Goal: Navigation & Orientation: Find specific page/section

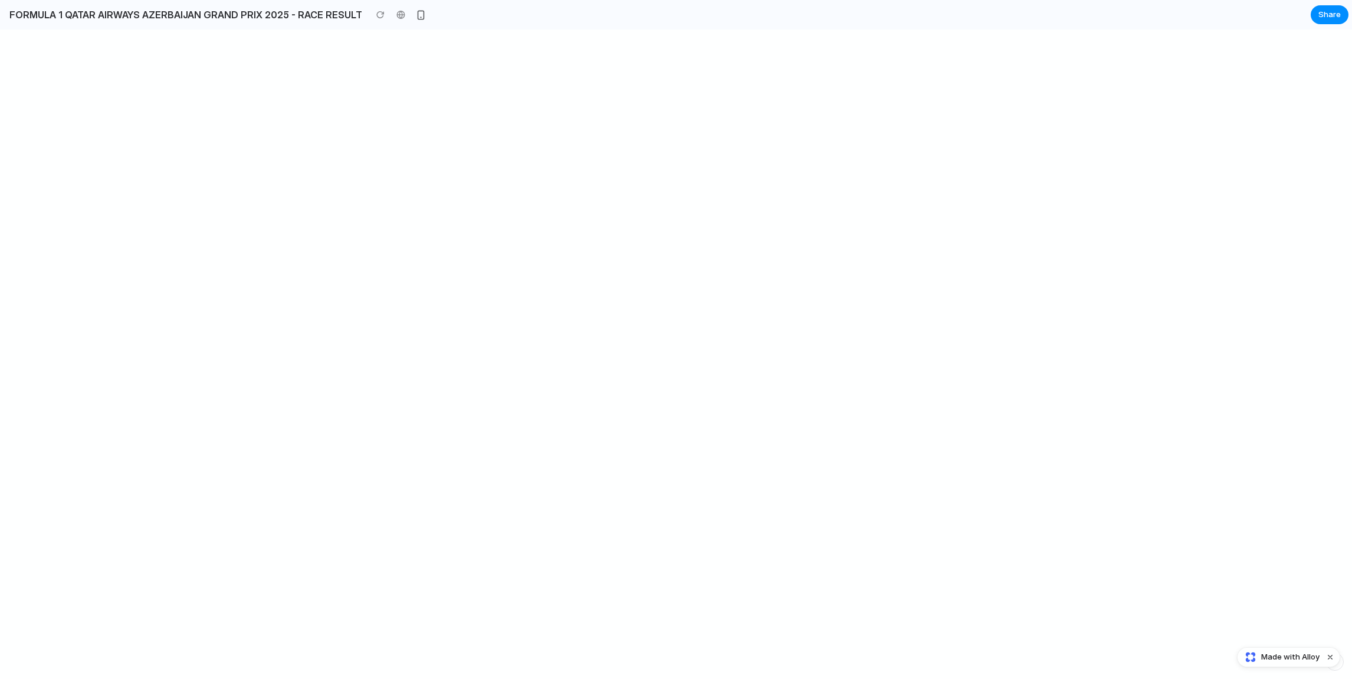
click at [617, 327] on div at bounding box center [676, 354] width 1352 height 649
click at [209, 57] on div at bounding box center [676, 354] width 1352 height 649
click at [250, 81] on div at bounding box center [676, 354] width 1352 height 649
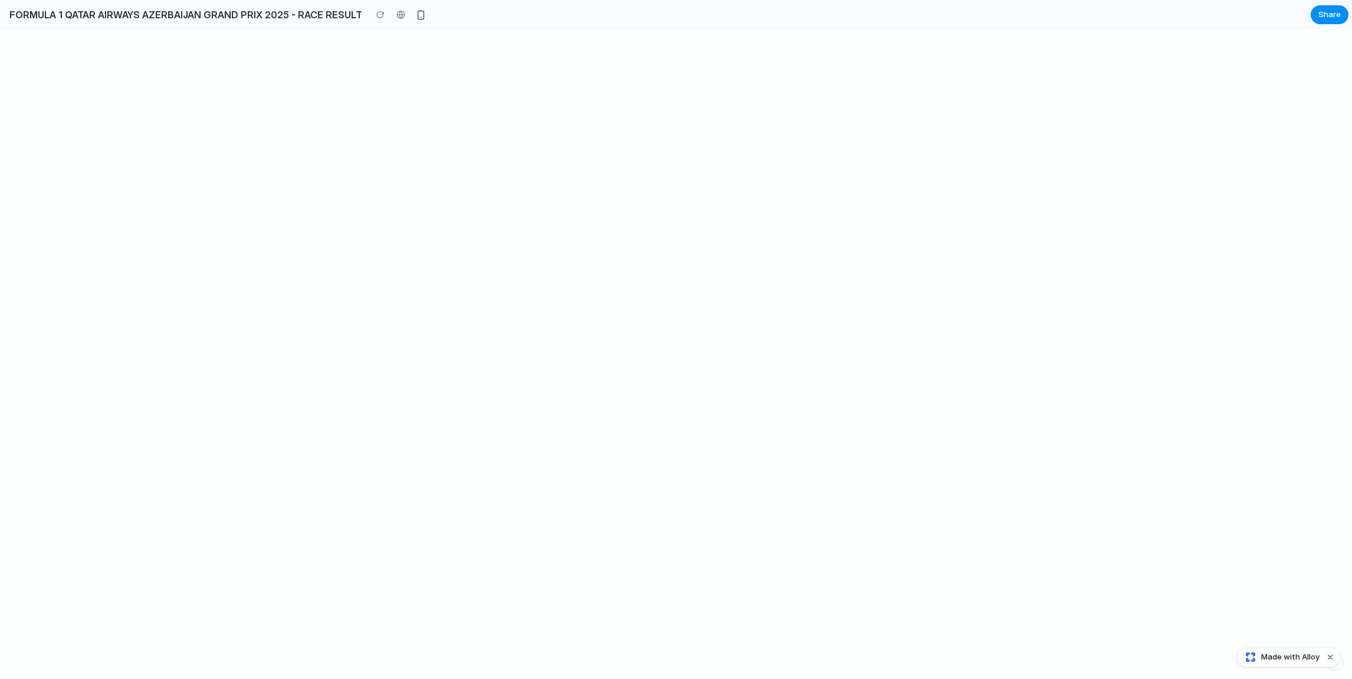
click at [835, 527] on div at bounding box center [676, 354] width 1352 height 649
